Goal: Find specific page/section: Find specific page/section

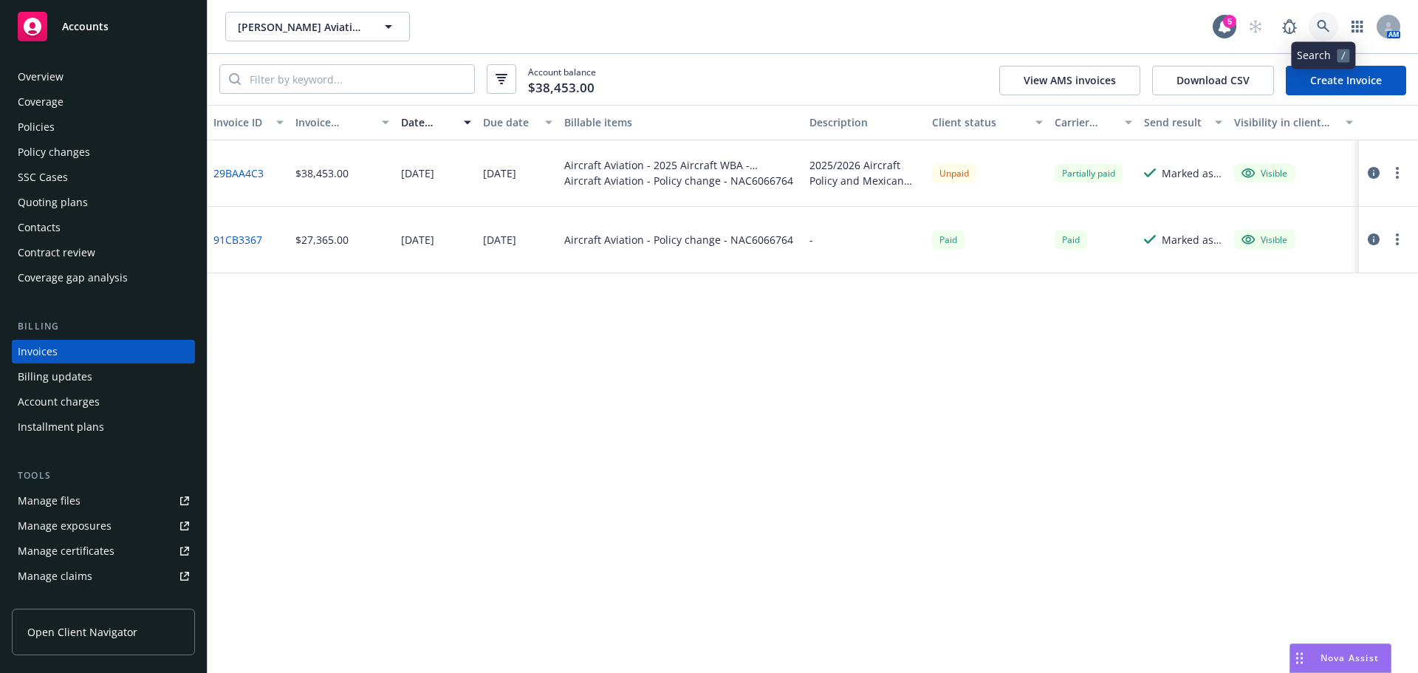
click at [1330, 21] on icon at bounding box center [1323, 26] width 13 height 13
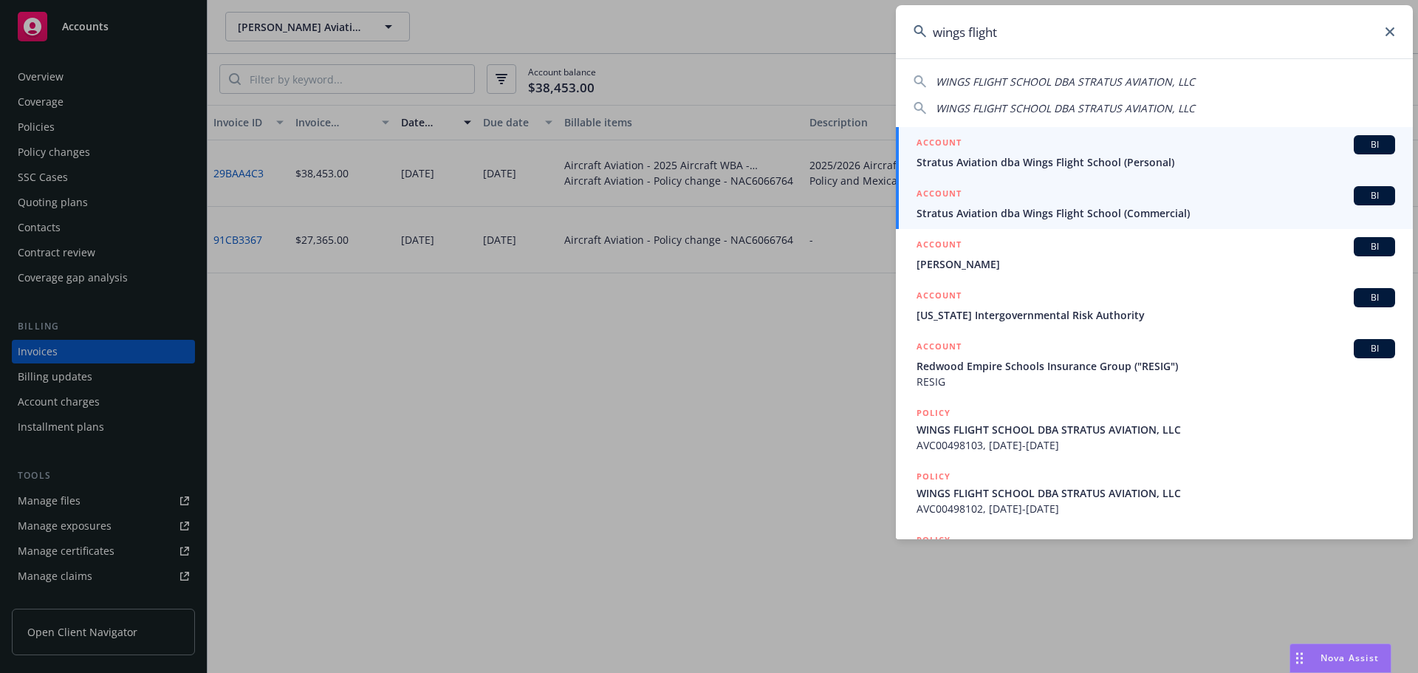
type input "wings flight"
click at [1141, 204] on div "ACCOUNT BI" at bounding box center [1156, 195] width 479 height 19
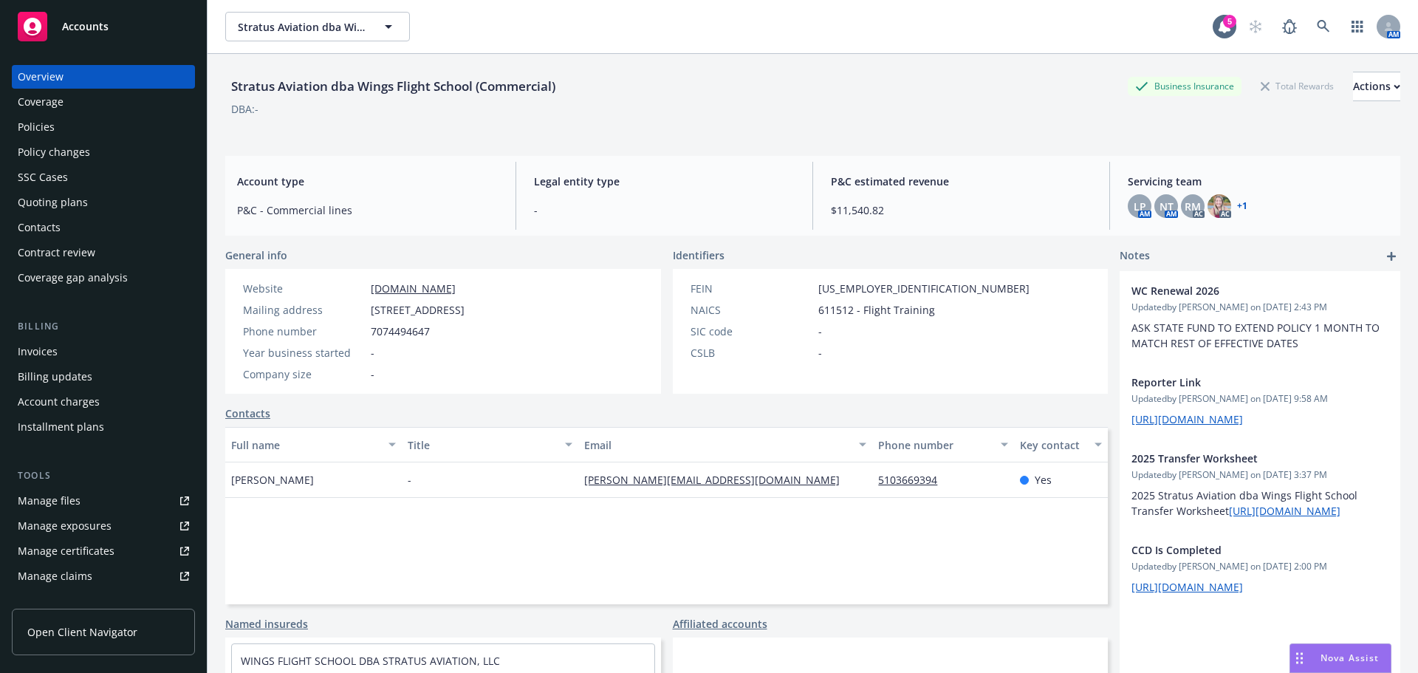
click at [69, 131] on div "Policies" at bounding box center [103, 127] width 171 height 24
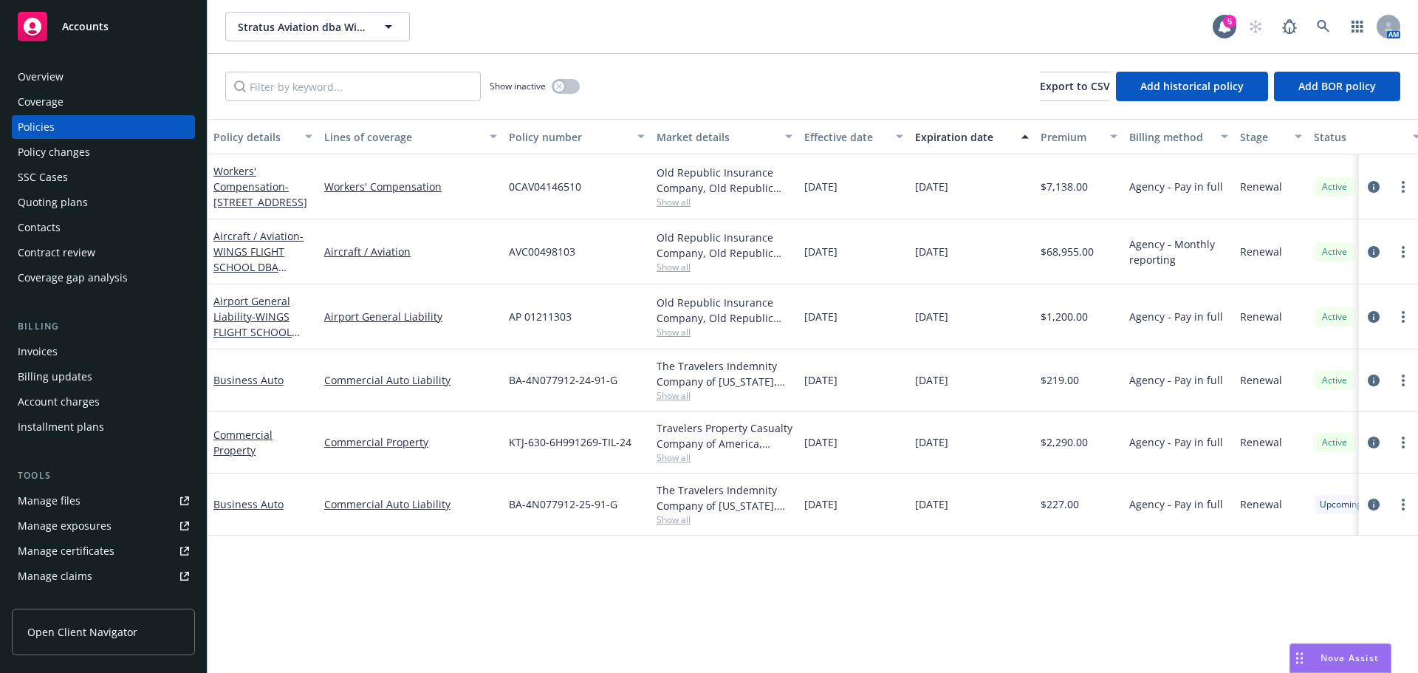
click at [247, 308] on div "Airport General Liability - WINGS FLIGHT SCHOOL DBA STRATUS AVIATION, LLC" at bounding box center [262, 316] width 99 height 47
click at [248, 326] on span "- WINGS FLIGHT SCHOOL DBA STRATUS AVIATION, LLC" at bounding box center [256, 340] width 86 height 61
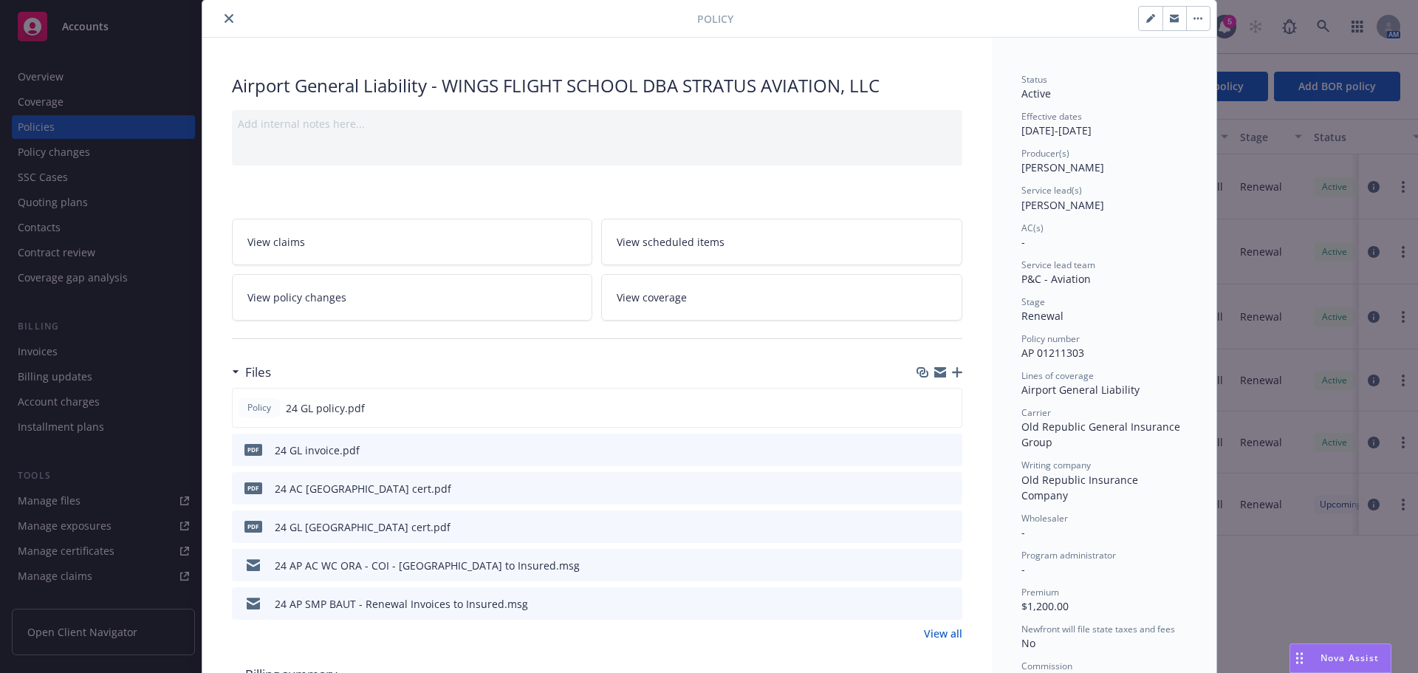
scroll to position [74, 0]
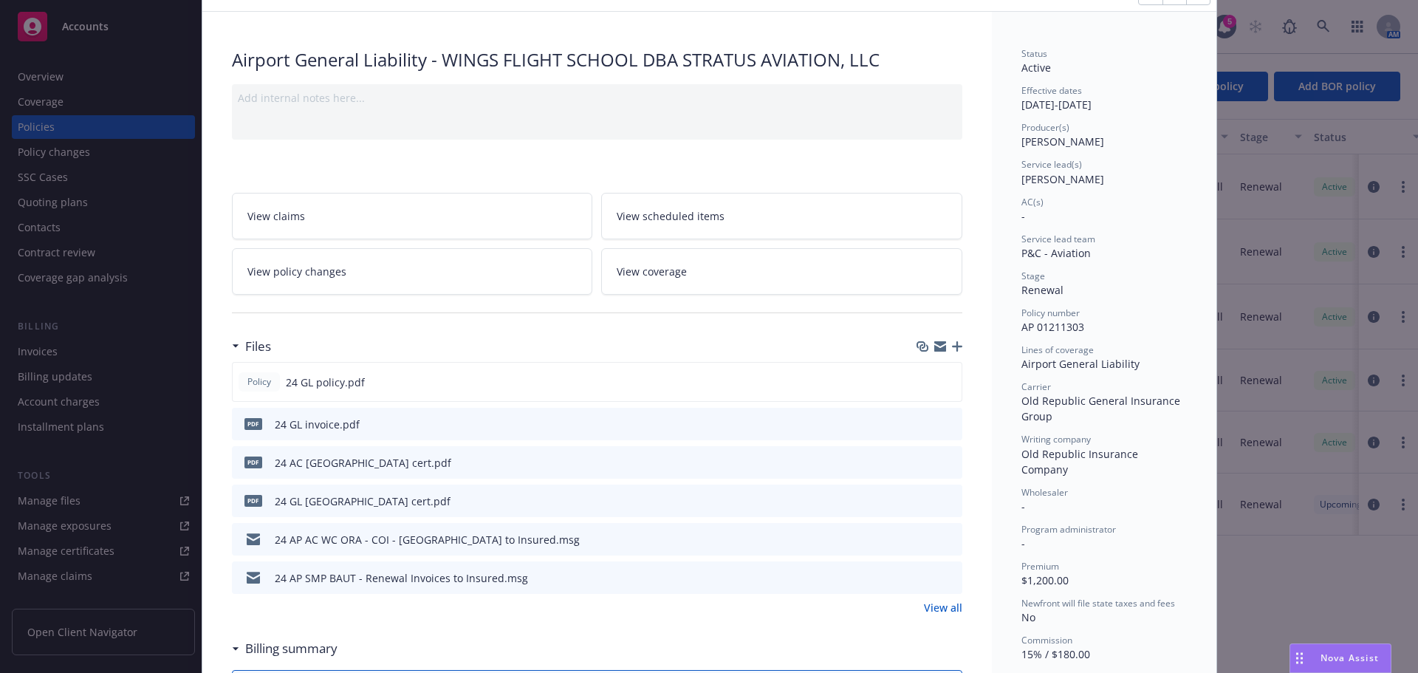
click at [944, 538] on icon "preview file" at bounding box center [948, 538] width 13 height 10
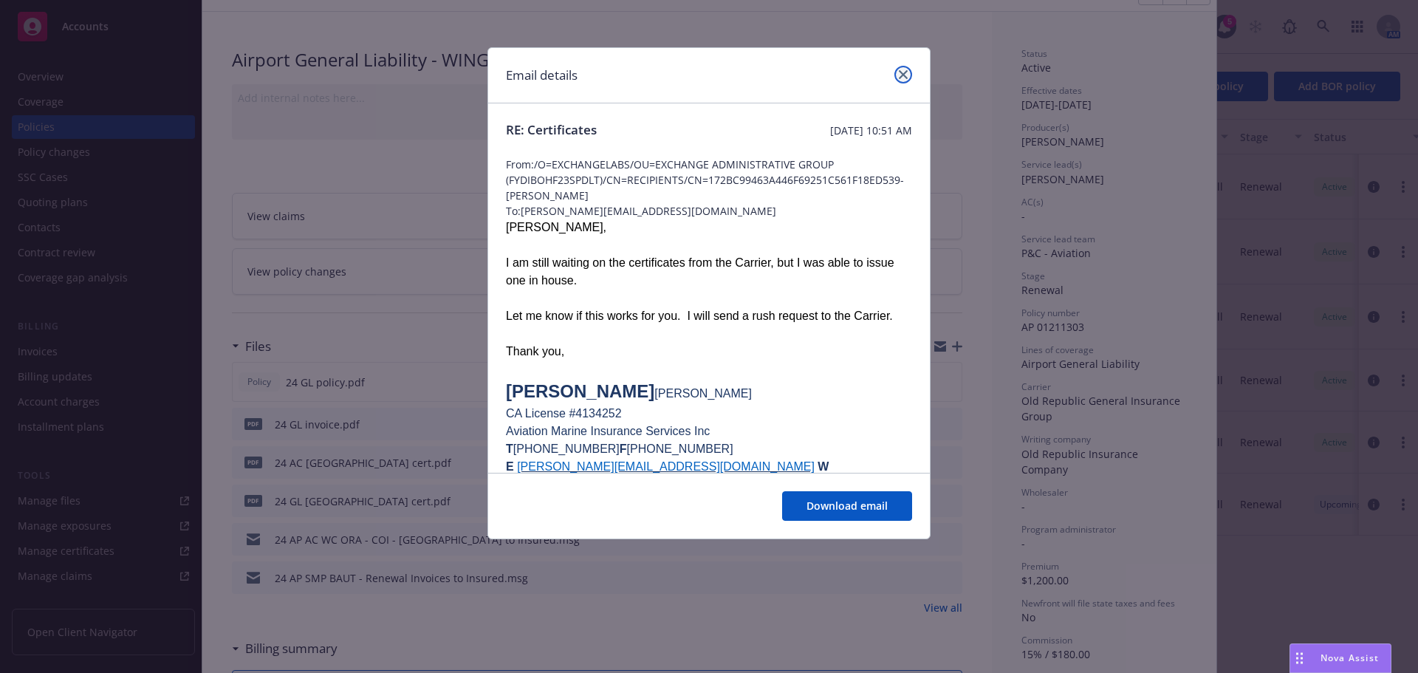
click at [903, 67] on link "close" at bounding box center [904, 75] width 18 height 18
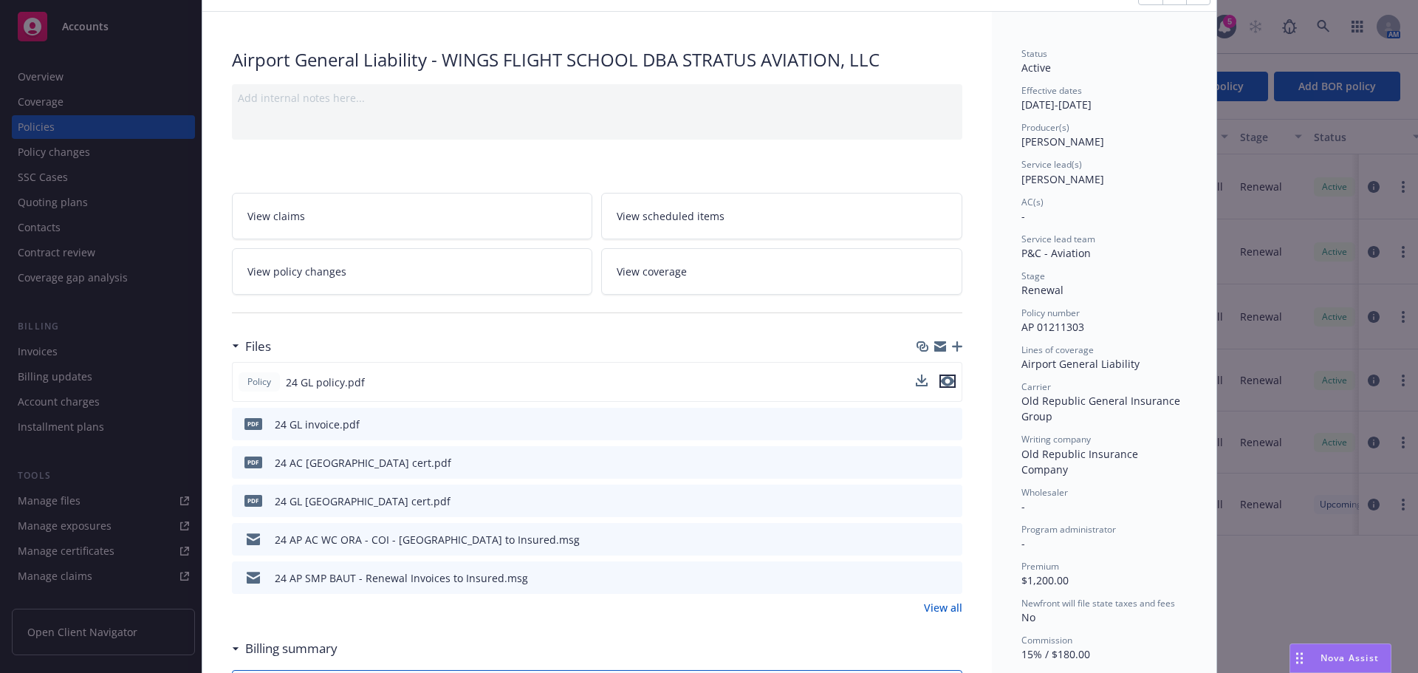
click at [941, 384] on icon "preview file" at bounding box center [947, 381] width 13 height 10
click at [348, 424] on div "24 GL invoice.pdf" at bounding box center [317, 425] width 85 height 16
click at [941, 608] on link "View all" at bounding box center [943, 608] width 38 height 16
